Goal: Register for event/course

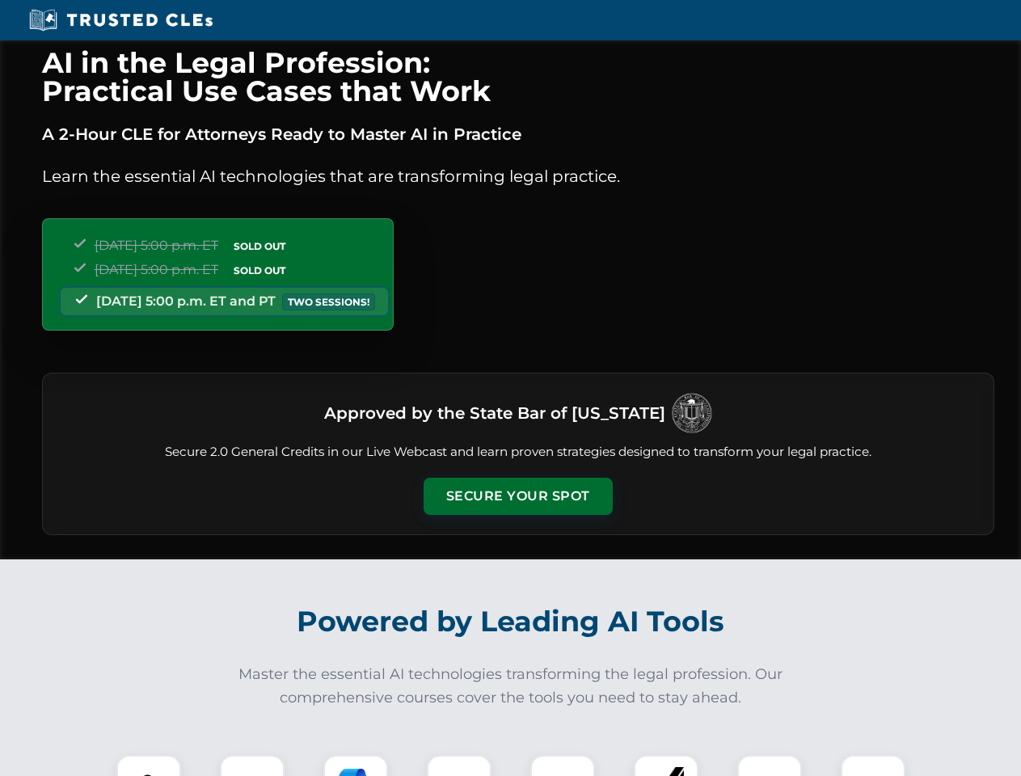
click at [517, 496] on button "Secure Your Spot" at bounding box center [517, 496] width 189 height 37
click at [149, 765] on img at bounding box center [148, 787] width 47 height 47
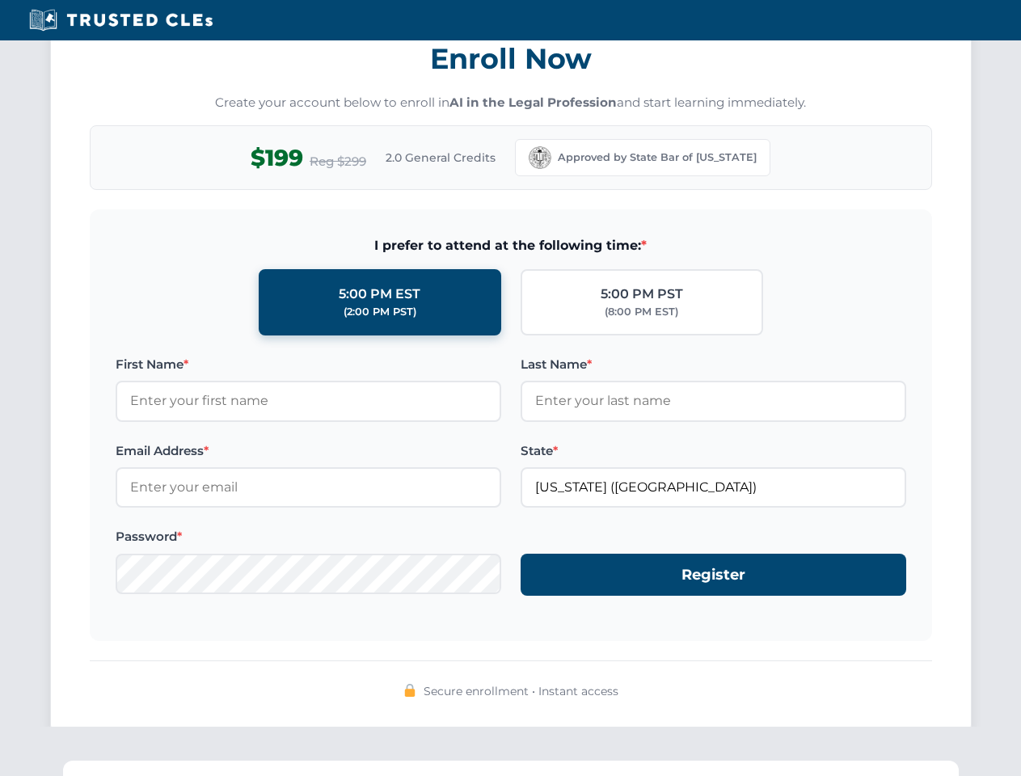
scroll to position [1586, 0]
